Goal: Task Accomplishment & Management: Use online tool/utility

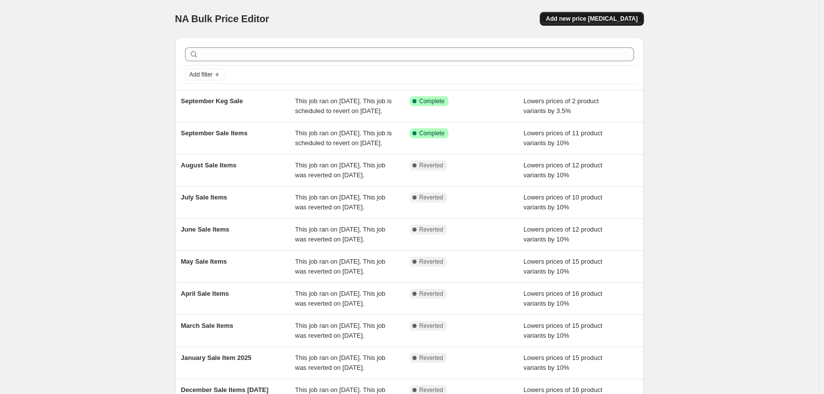
drag, startPoint x: 586, startPoint y: 27, endPoint x: 605, endPoint y: 22, distance: 19.5
click at [586, 27] on div "NA Bulk Price Editor. This page is ready NA Bulk Price Editor Add new price [ME…" at bounding box center [409, 18] width 469 height 37
click at [625, 18] on span "Add new price [MEDICAL_DATA]" at bounding box center [592, 19] width 92 height 8
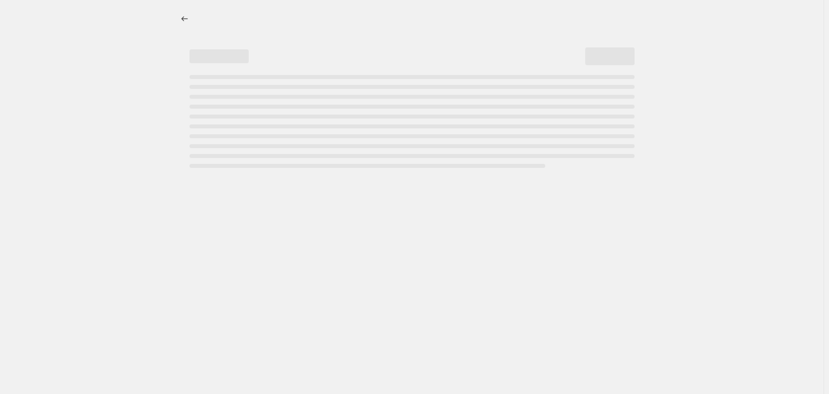
select select "percentage"
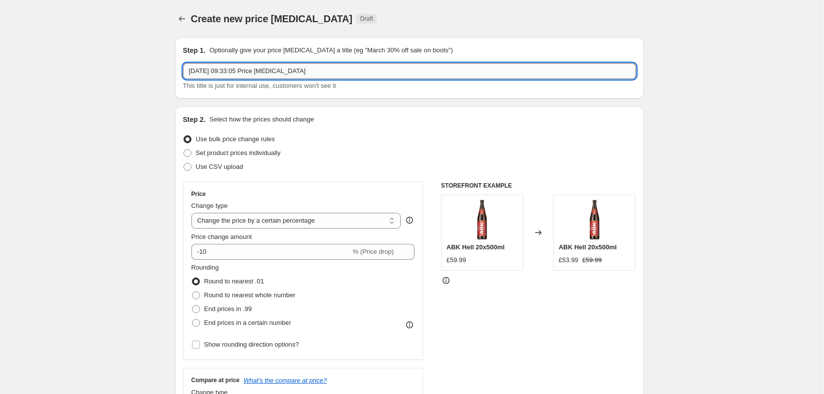
click at [267, 74] on input "[DATE] 09:33:05 Price [MEDICAL_DATA]" at bounding box center [409, 71] width 453 height 16
drag, startPoint x: 338, startPoint y: 71, endPoint x: 94, endPoint y: 71, distance: 244.2
type input "Oktoberfest Sale 15-31/09"
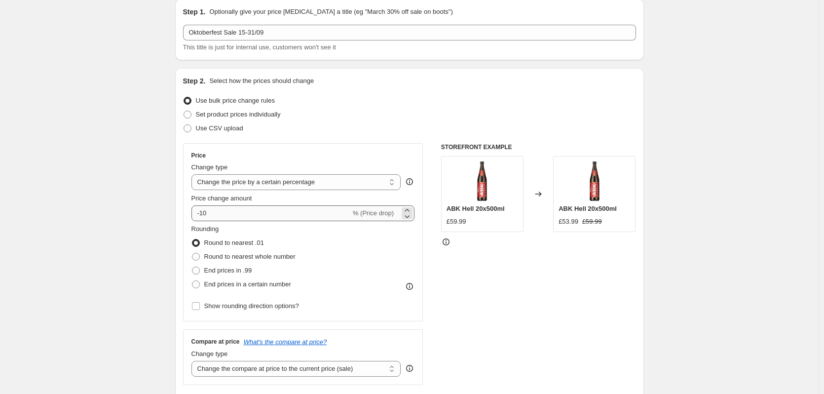
scroll to position [49, 0]
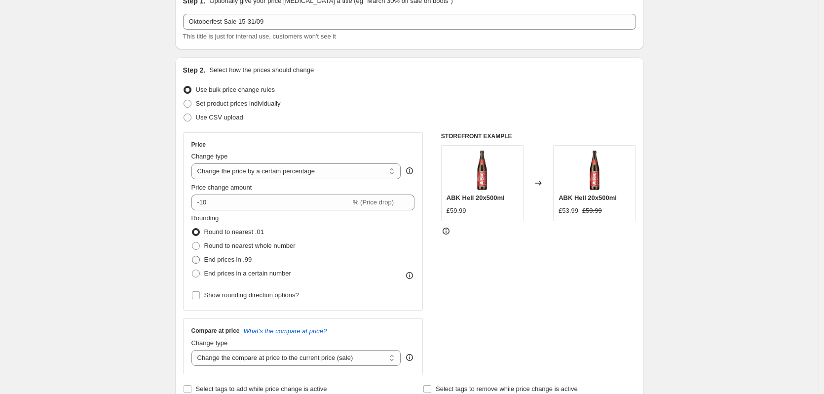
click at [203, 257] on label "End prices in .99" at bounding box center [221, 260] width 61 height 14
click at [192, 256] on input "End prices in .99" at bounding box center [192, 256] width 0 height 0
radio input "true"
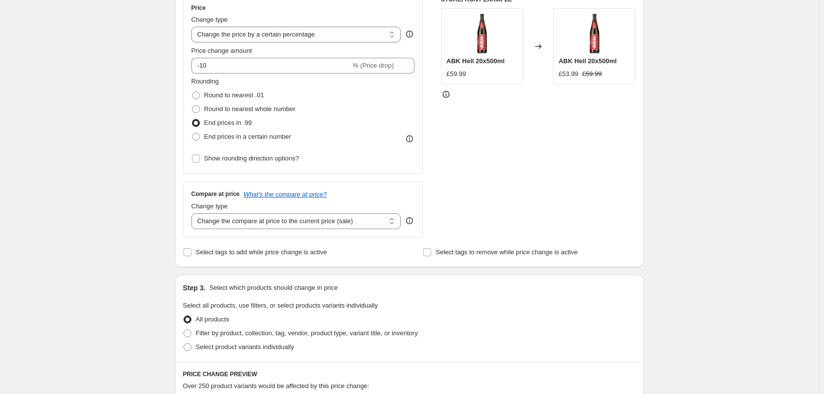
scroll to position [197, 0]
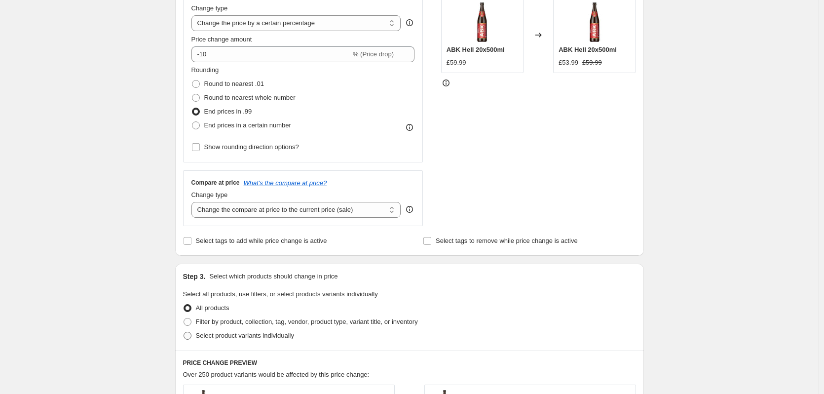
click at [193, 341] on label "Select product variants individually" at bounding box center [238, 336] width 111 height 14
click at [184, 332] on input "Select product variants individually" at bounding box center [184, 332] width 0 height 0
radio input "true"
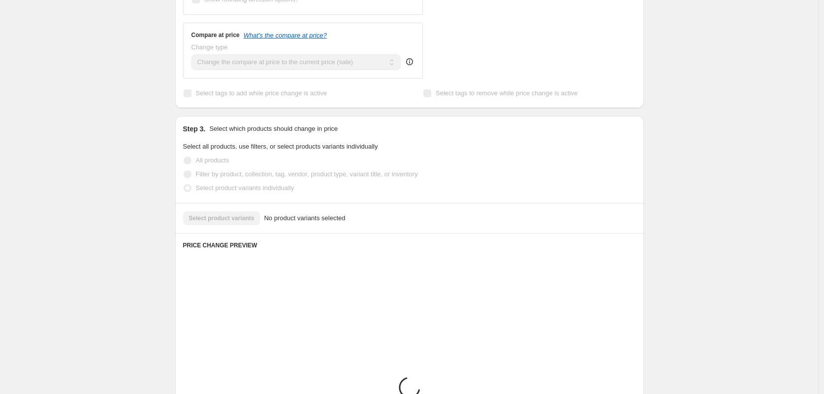
scroll to position [345, 0]
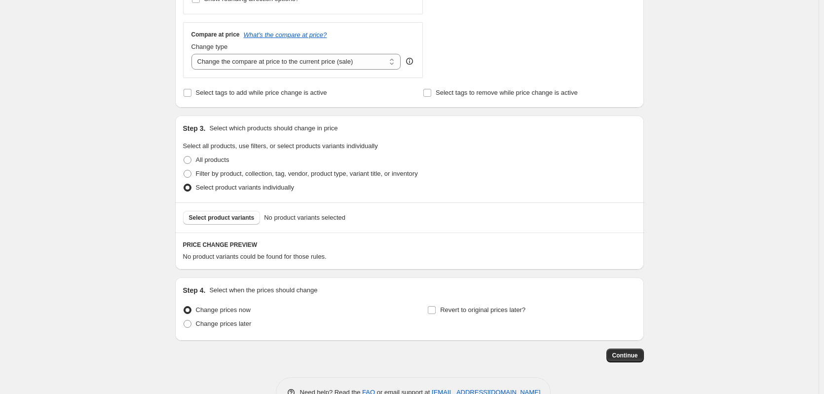
click at [241, 209] on div "Select product variants No product variants selected" at bounding box center [409, 217] width 469 height 30
click at [243, 221] on span "Select product variants" at bounding box center [222, 218] width 66 height 8
drag, startPoint x: 436, startPoint y: 312, endPoint x: 470, endPoint y: 305, distance: 35.1
click at [436, 312] on input "Revert to original prices later?" at bounding box center [432, 310] width 8 height 8
checkbox input "true"
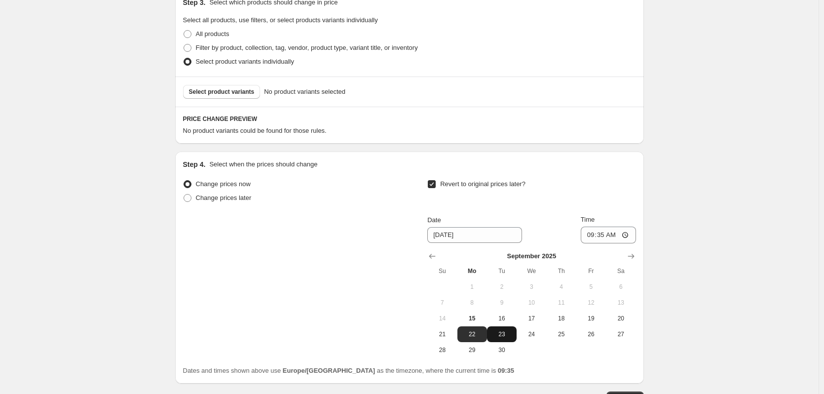
scroll to position [493, 0]
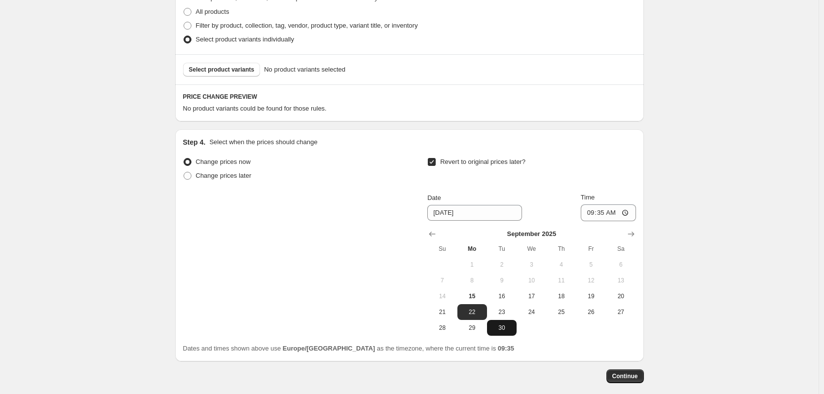
click at [507, 329] on span "30" at bounding box center [502, 328] width 22 height 8
type input "9/30/2025"
drag, startPoint x: 609, startPoint y: 218, endPoint x: 641, endPoint y: 209, distance: 33.8
click at [609, 217] on input "09:35" at bounding box center [608, 212] width 55 height 17
type input "23:59"
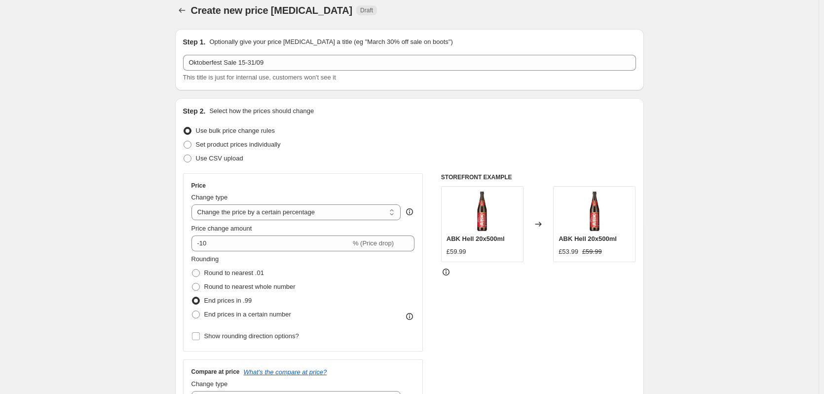
scroll to position [0, 0]
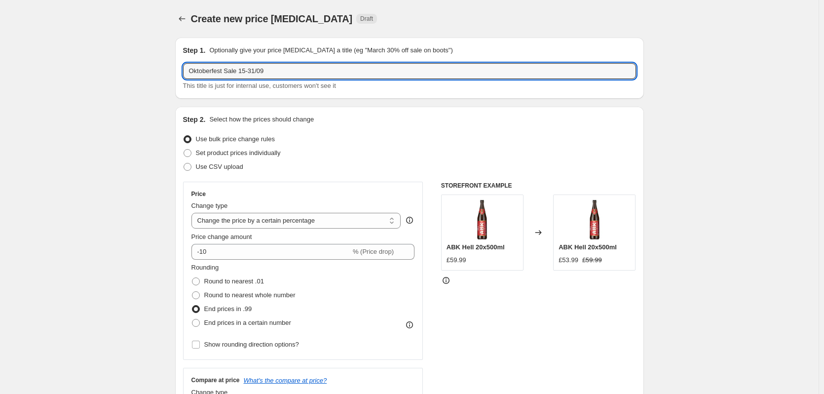
drag, startPoint x: 256, startPoint y: 68, endPoint x: 279, endPoint y: 62, distance: 24.3
click at [257, 68] on input "Oktoberfest Sale 15-31/09" at bounding box center [409, 71] width 453 height 16
click at [246, 70] on input "Oktoberfest Sale 15-30/09" at bounding box center [409, 71] width 453 height 16
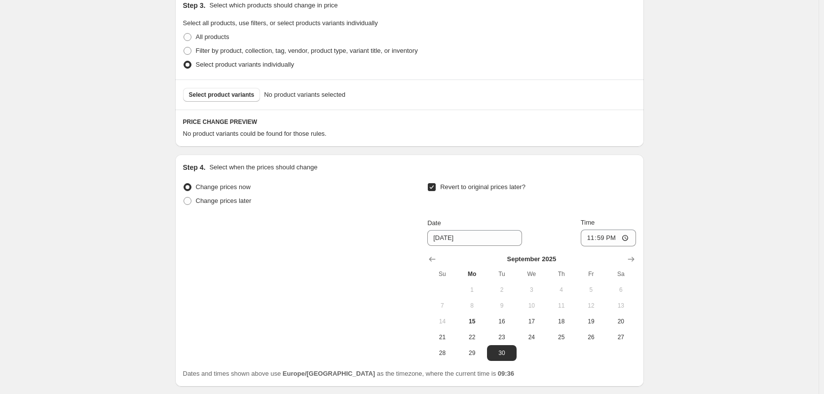
scroll to position [493, 0]
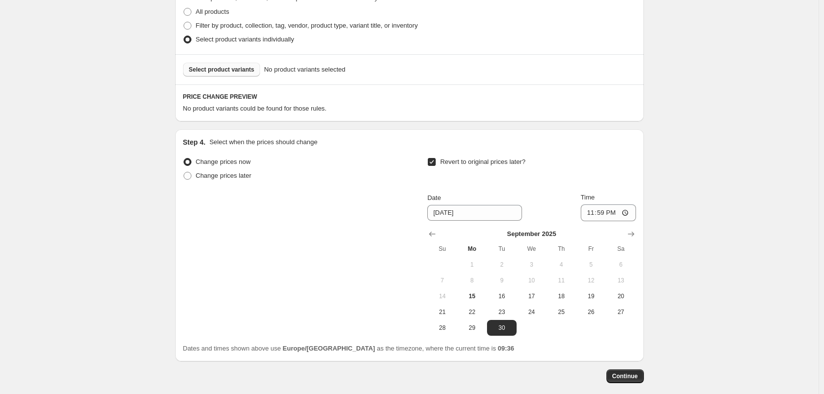
type input "Oktoberfest Sale 15th-30th September"
click at [229, 70] on span "Select product variants" at bounding box center [222, 70] width 66 height 8
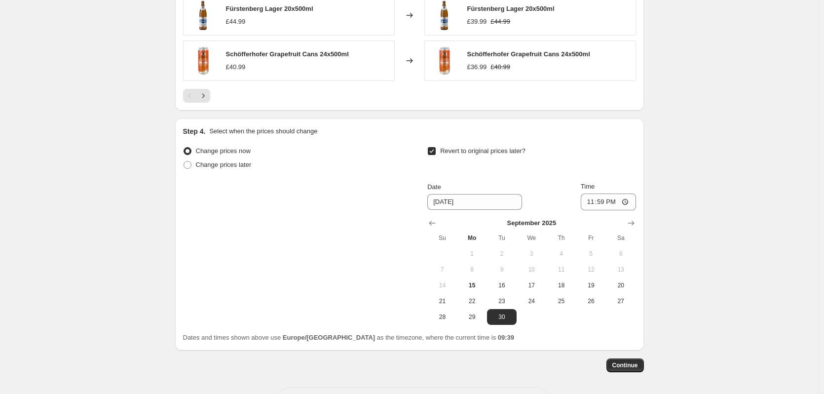
scroll to position [789, 0]
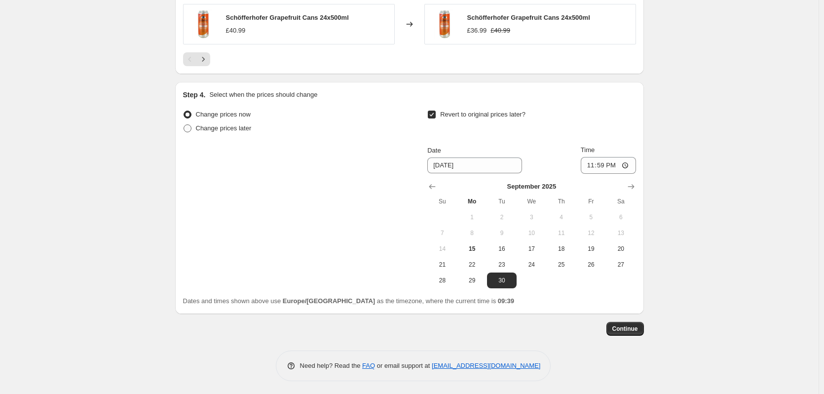
click at [191, 127] on span at bounding box center [188, 128] width 8 height 8
click at [184, 125] on input "Change prices later" at bounding box center [184, 124] width 0 height 0
radio input "true"
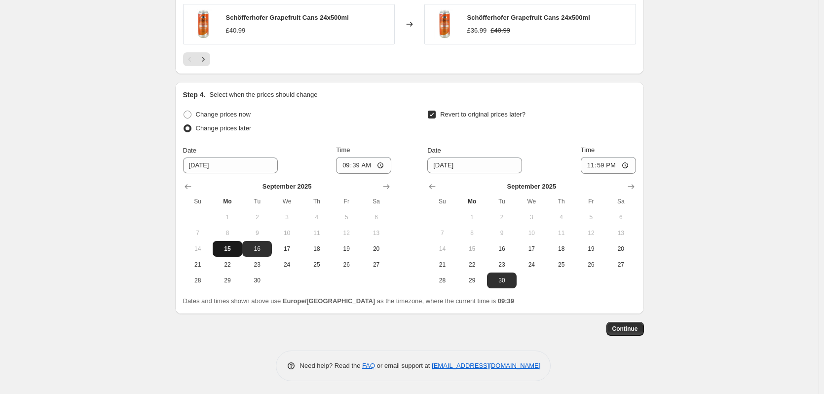
click at [235, 247] on span "15" at bounding box center [228, 249] width 22 height 8
type input "9/15/2025"
click at [363, 167] on input "09:39" at bounding box center [363, 165] width 55 height 17
type input "10:00"
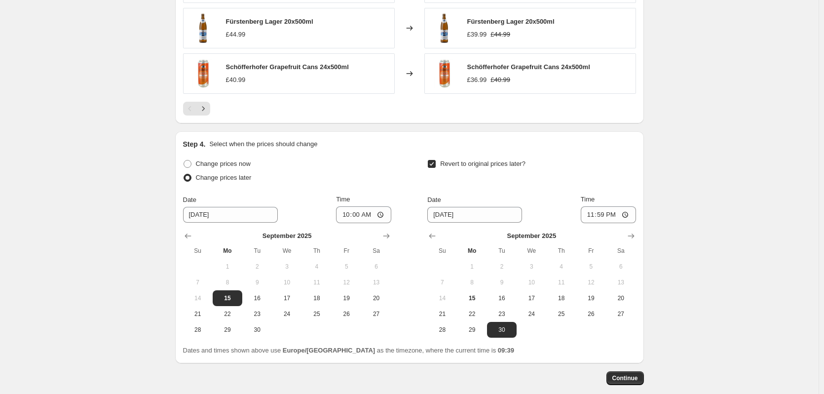
scroll to position [792, 0]
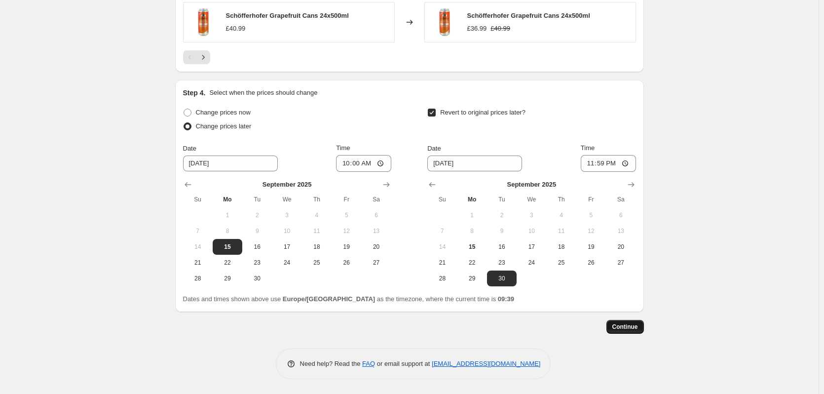
click at [631, 330] on span "Continue" at bounding box center [625, 327] width 26 height 8
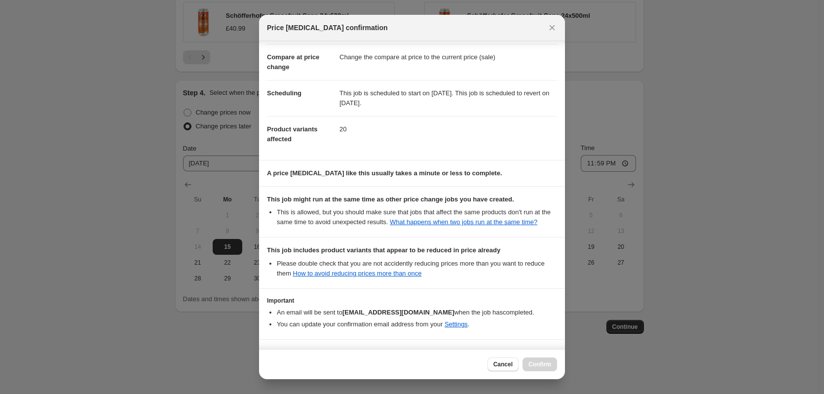
scroll to position [80, 0]
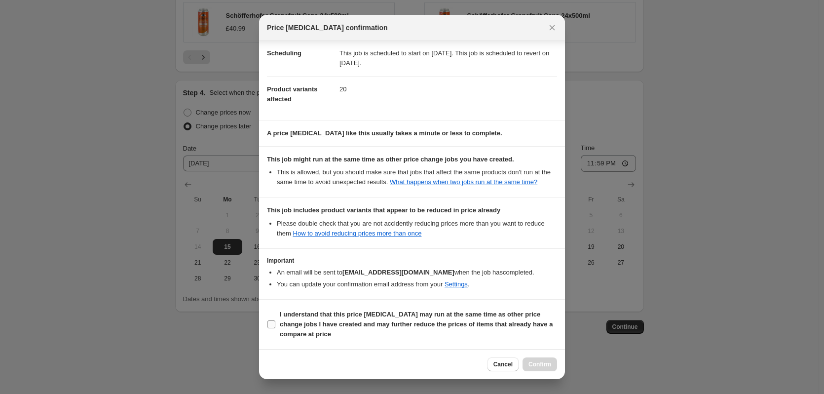
click at [267, 327] on span ":r24:" at bounding box center [271, 324] width 9 height 9
click at [267, 327] on input "I understand that this price change job may run at the same time as other price…" at bounding box center [271, 324] width 8 height 8
checkbox input "true"
click at [529, 364] on button "Confirm" at bounding box center [539, 364] width 35 height 14
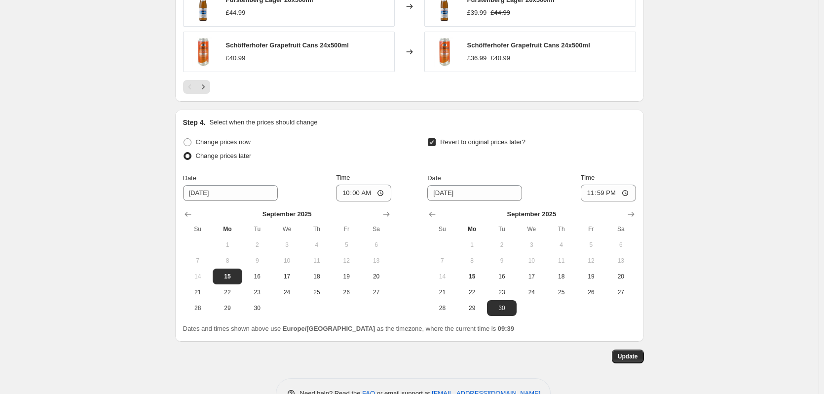
scroll to position [852, 0]
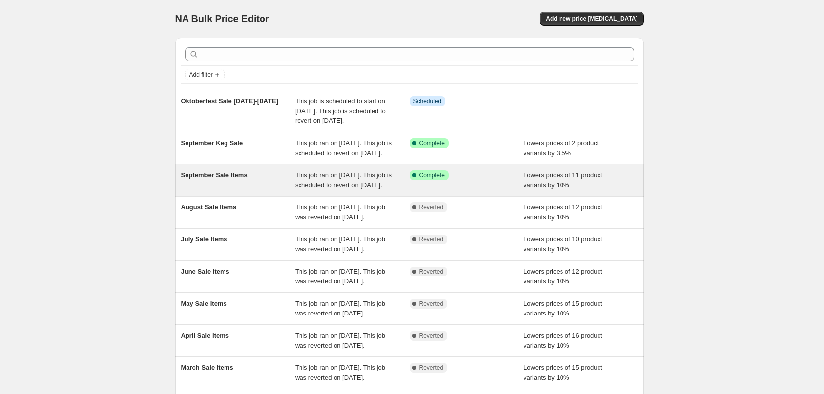
click at [254, 190] on div "September Sale Items" at bounding box center [238, 180] width 114 height 20
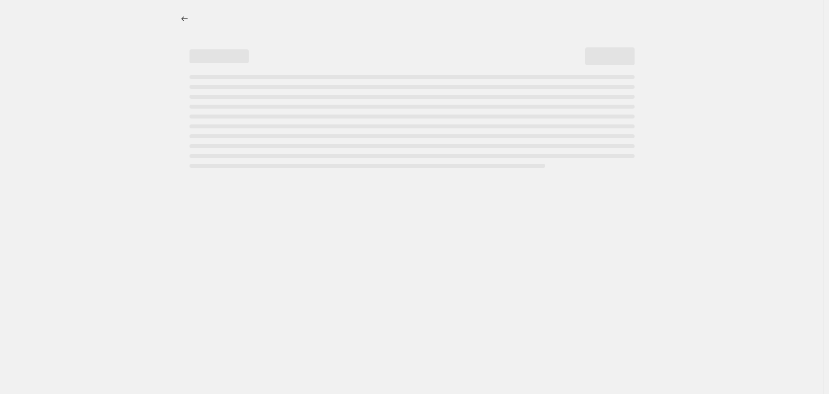
select select "percentage"
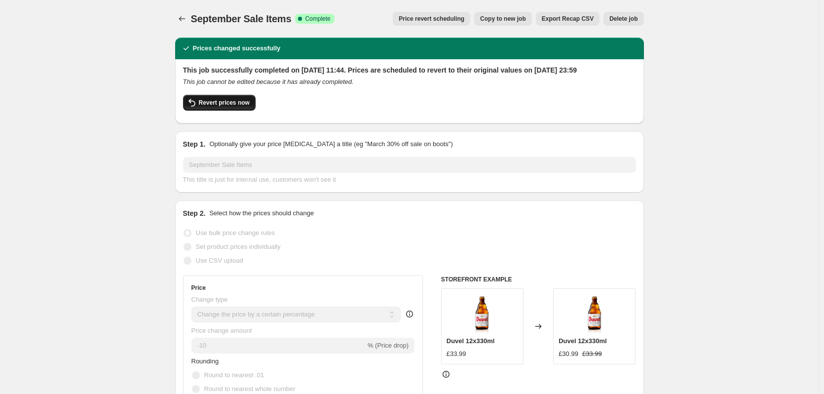
click at [205, 107] on span "Revert prices now" at bounding box center [224, 103] width 51 height 8
checkbox input "false"
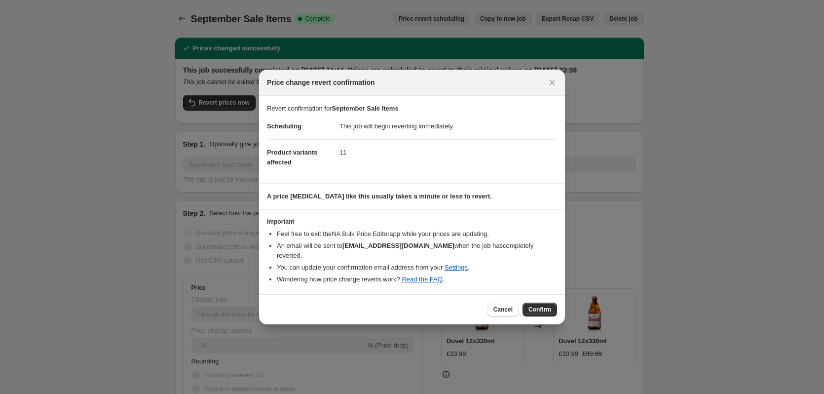
drag, startPoint x: 547, startPoint y: 307, endPoint x: 663, endPoint y: 234, distance: 136.8
click at [548, 307] on span "Confirm" at bounding box center [539, 309] width 23 height 8
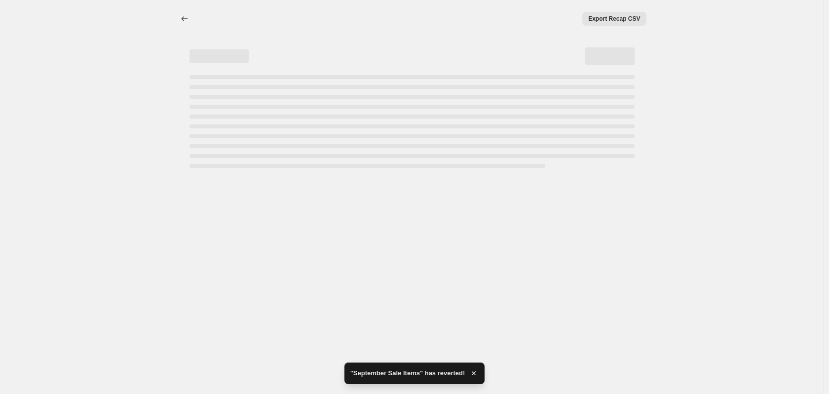
select select "percentage"
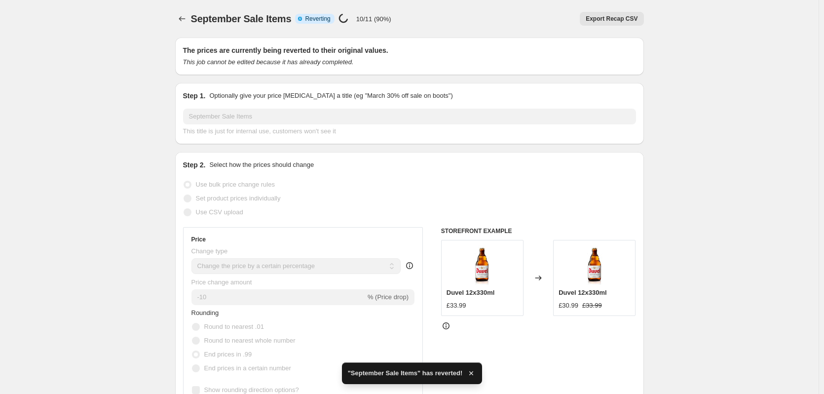
checkbox input "true"
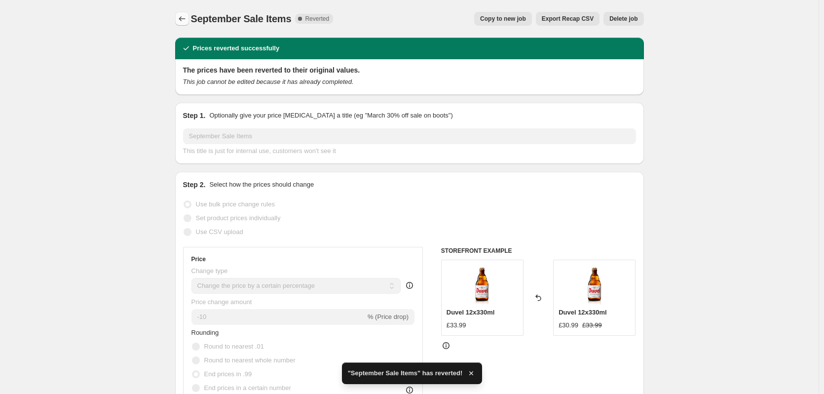
click at [182, 17] on icon "Price change jobs" at bounding box center [182, 19] width 10 height 10
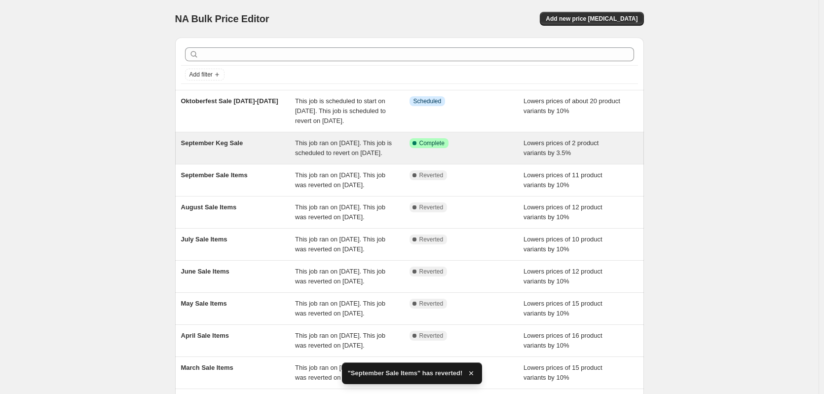
click at [286, 156] on div "September Keg Sale" at bounding box center [238, 148] width 114 height 20
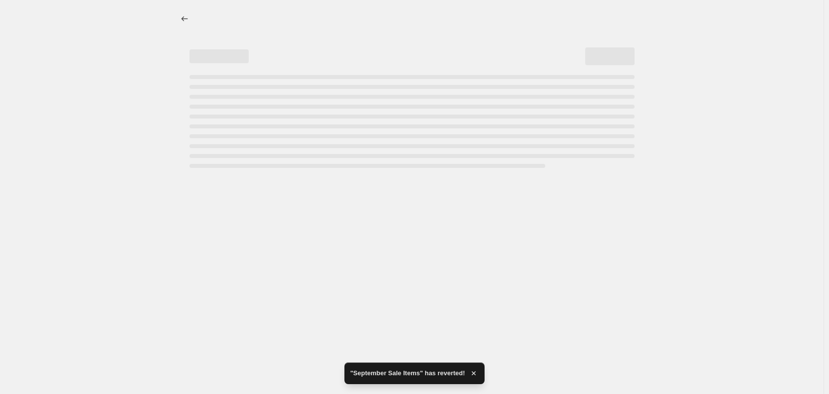
select select "percentage"
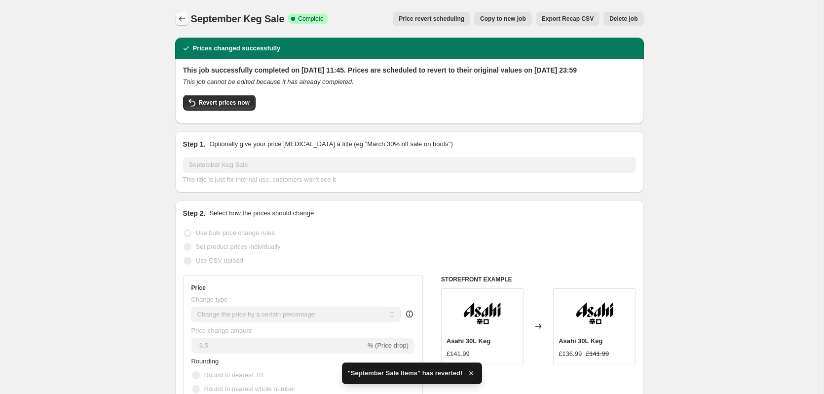
click at [184, 15] on icon "Price change jobs" at bounding box center [182, 19] width 10 height 10
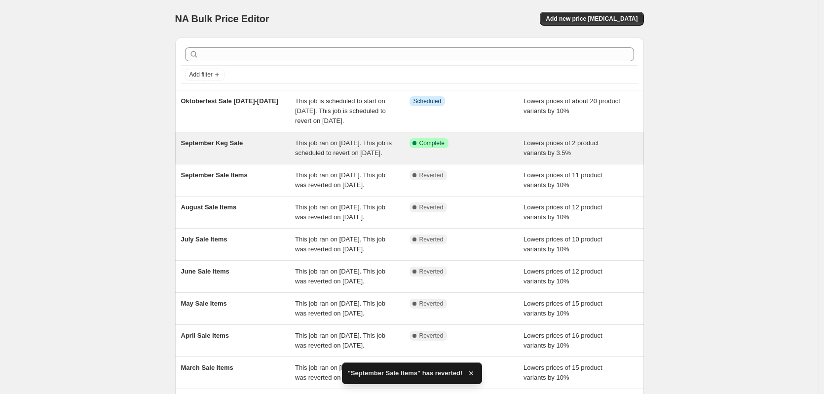
click at [297, 156] on span "This job ran on 3 September 2025. This job is scheduled to revert on 30 Septemb…" at bounding box center [343, 147] width 97 height 17
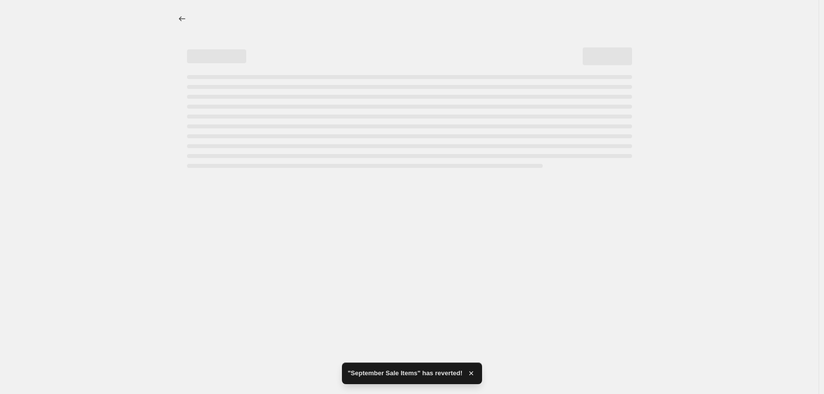
select select "percentage"
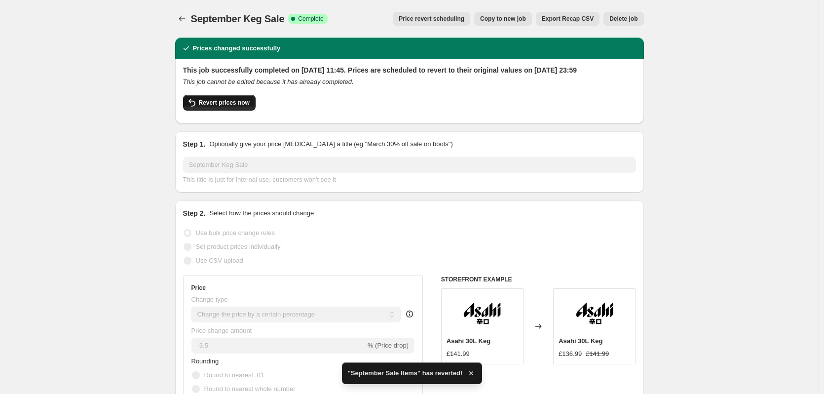
click at [230, 115] on div "Revert prices now" at bounding box center [409, 105] width 453 height 21
click at [230, 107] on span "Revert prices now" at bounding box center [224, 103] width 51 height 8
checkbox input "false"
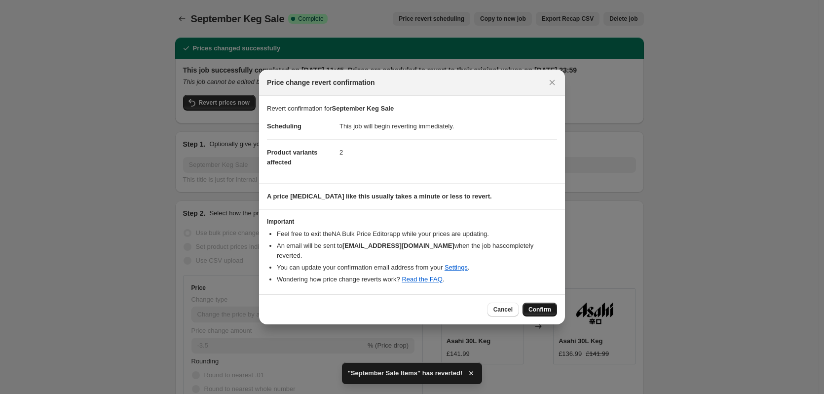
click at [536, 307] on span "Confirm" at bounding box center [539, 309] width 23 height 8
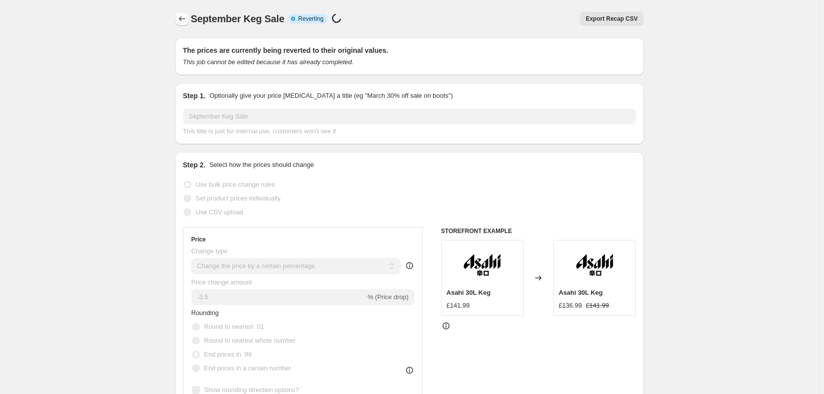
click at [184, 17] on icon "Price change jobs" at bounding box center [182, 19] width 10 height 10
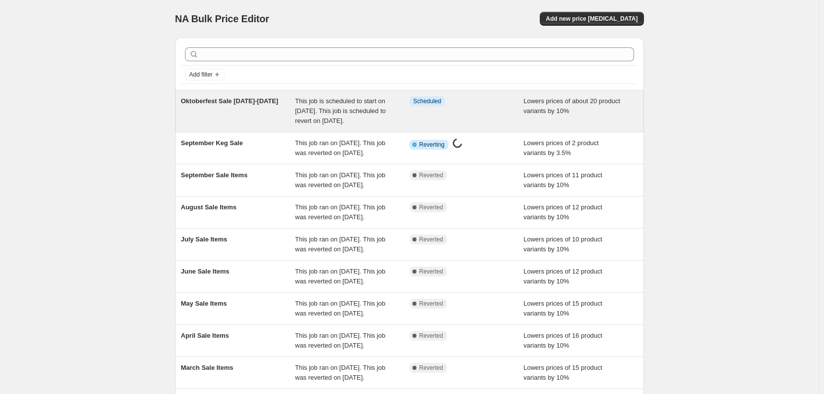
click at [270, 119] on div "Oktoberfest Sale 15th-30th September" at bounding box center [238, 111] width 114 height 30
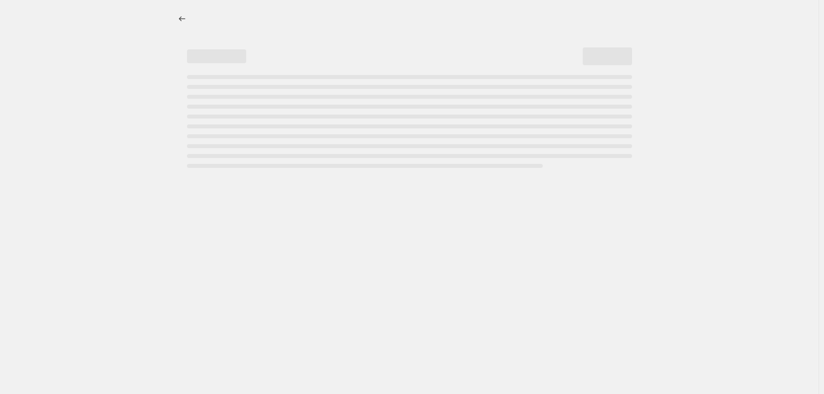
select select "percentage"
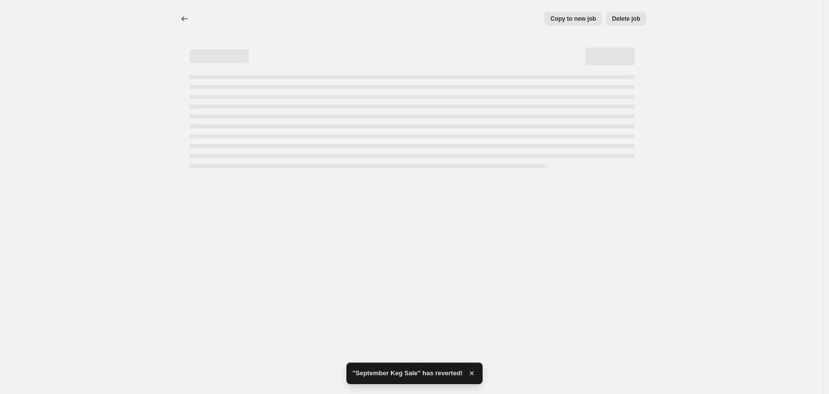
select select "percentage"
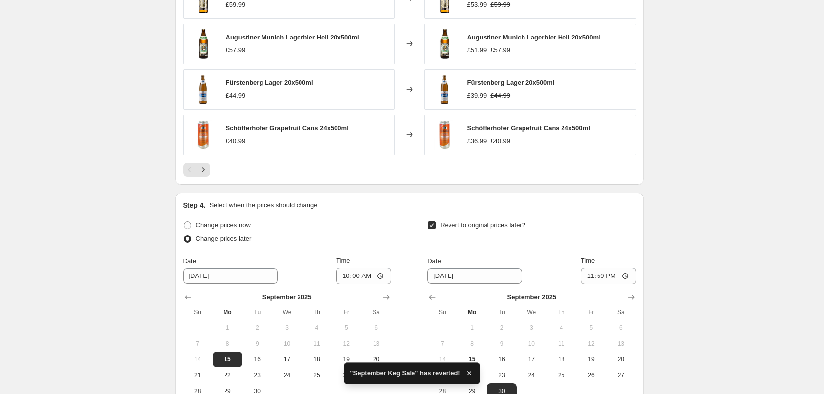
scroll to position [740, 0]
click at [191, 224] on span at bounding box center [188, 224] width 8 height 8
click at [184, 221] on input "Change prices now" at bounding box center [184, 220] width 0 height 0
radio input "true"
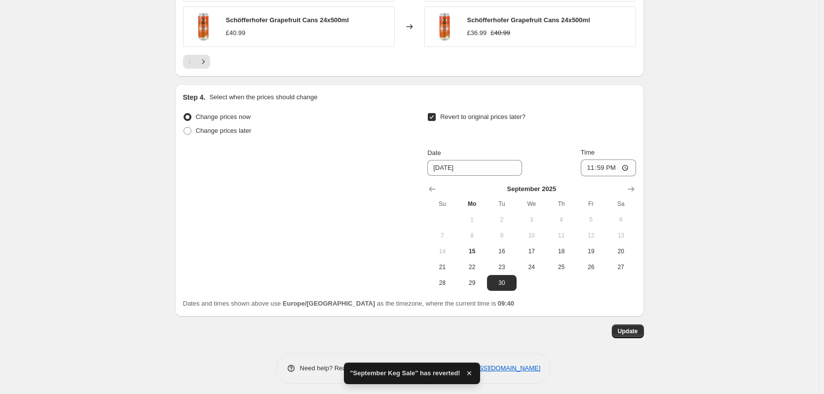
scroll to position [852, 0]
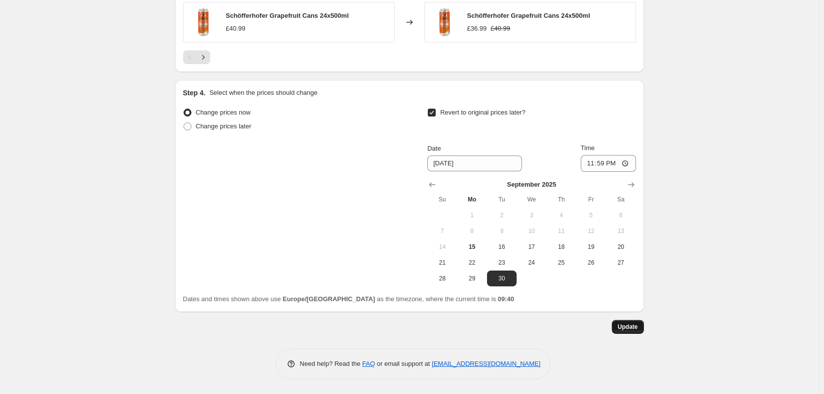
click at [638, 326] on span "Update" at bounding box center [628, 327] width 20 height 8
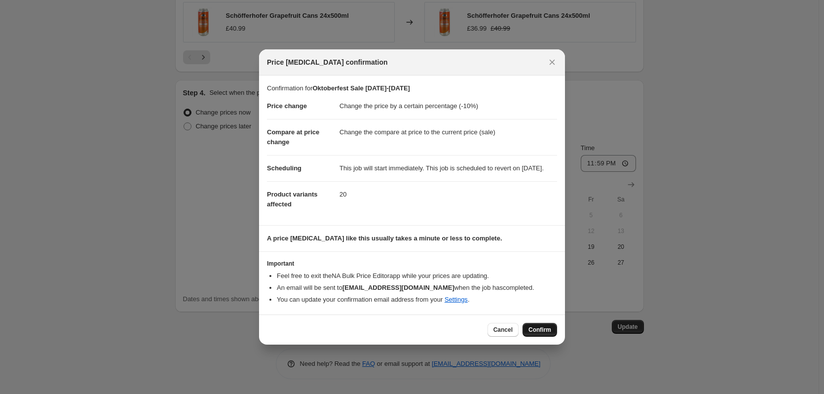
click at [544, 331] on span "Confirm" at bounding box center [539, 330] width 23 height 8
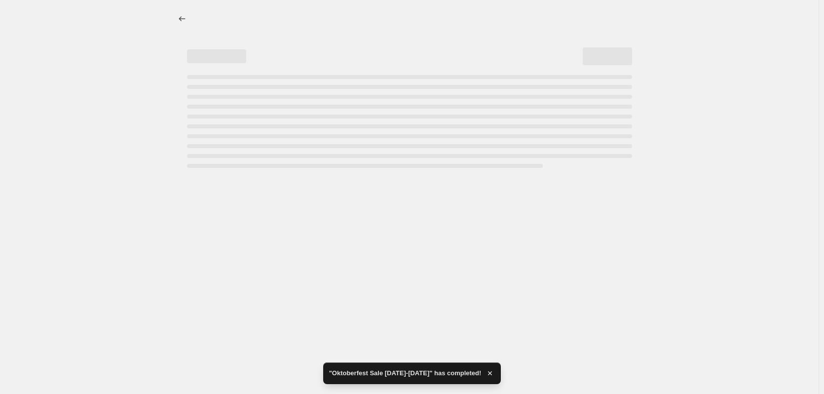
scroll to position [0, 0]
select select "percentage"
